Goal: Check status: Check status

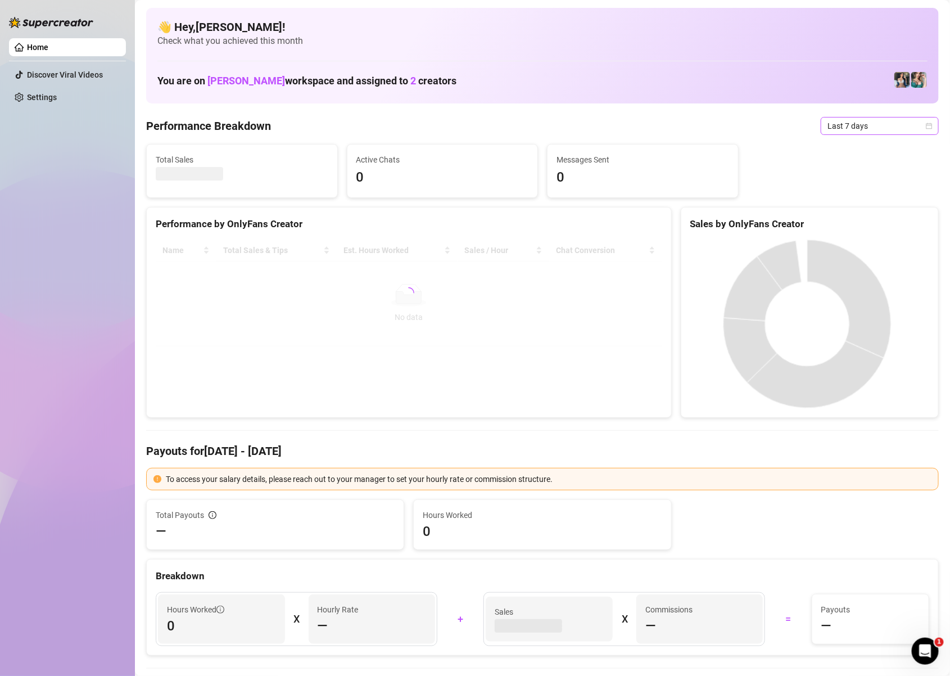
click at [907, 128] on span "Last 7 days" at bounding box center [879, 125] width 105 height 17
click at [926, 126] on icon "calendar" at bounding box center [929, 126] width 7 height 7
click at [824, 216] on div "Sales by OnlyFans Creator" at bounding box center [809, 223] width 239 height 15
click at [909, 126] on span "Last 7 days" at bounding box center [879, 125] width 105 height 17
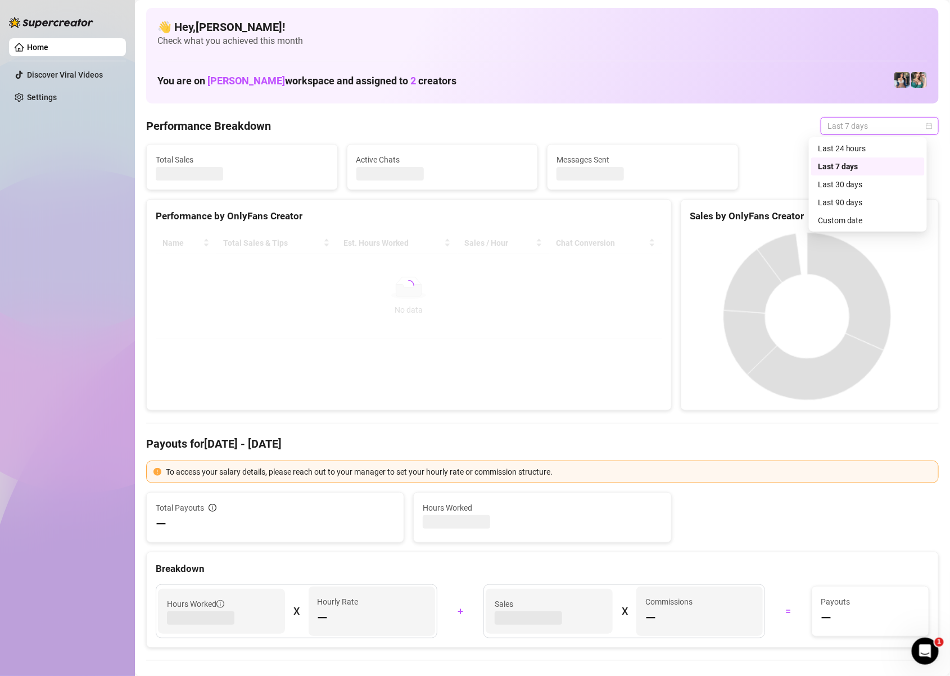
click at [822, 221] on div "Custom date" at bounding box center [868, 220] width 100 height 12
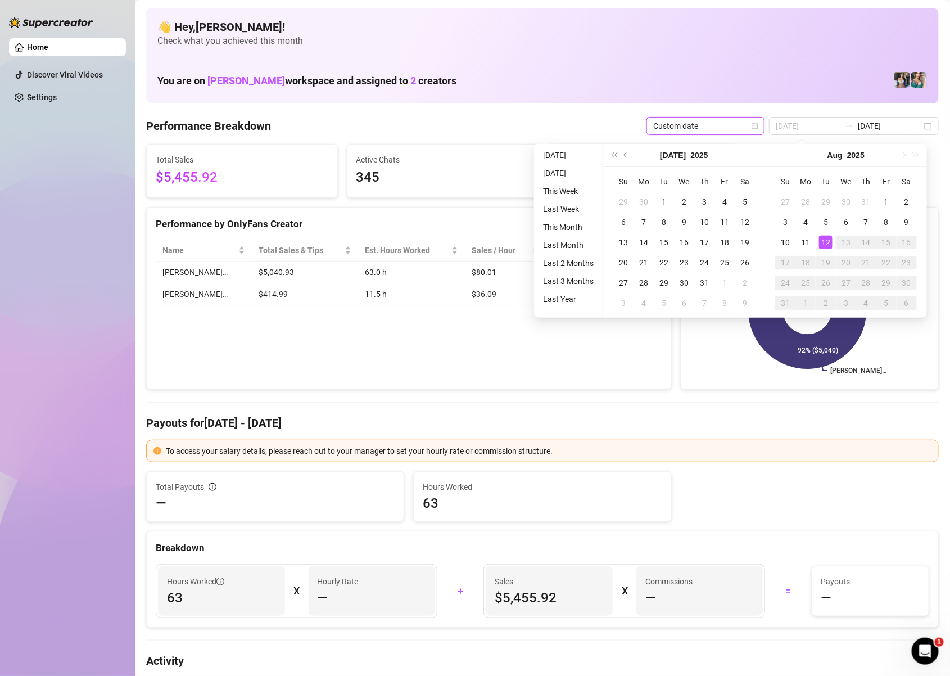
type input "[DATE]"
click at [827, 241] on div "12" at bounding box center [825, 242] width 13 height 13
click at [827, 241] on rect at bounding box center [807, 309] width 234 height 141
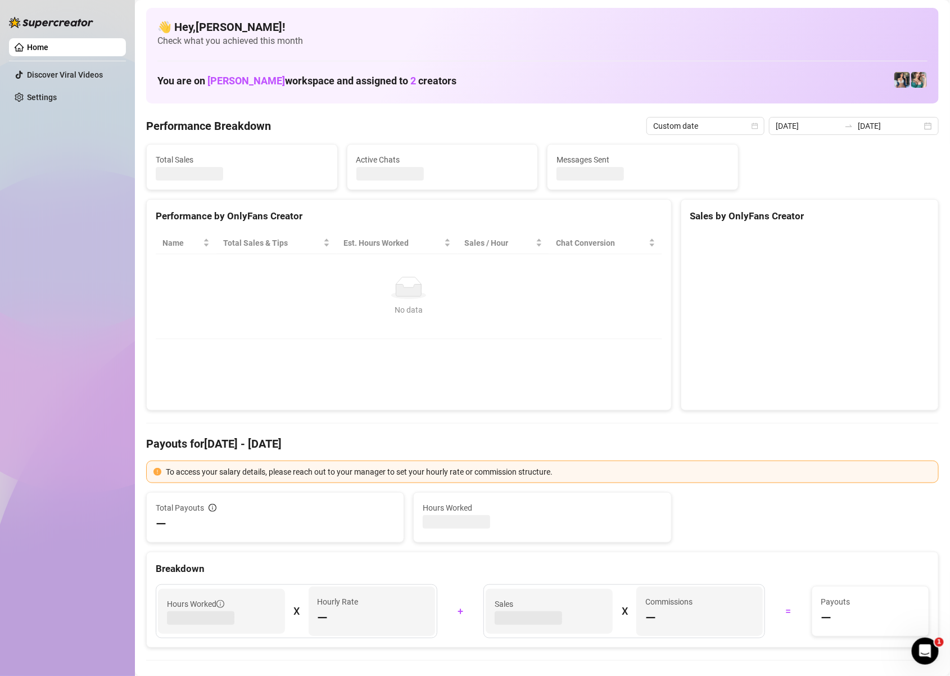
type input "[DATE]"
